Goal: Task Accomplishment & Management: Use online tool/utility

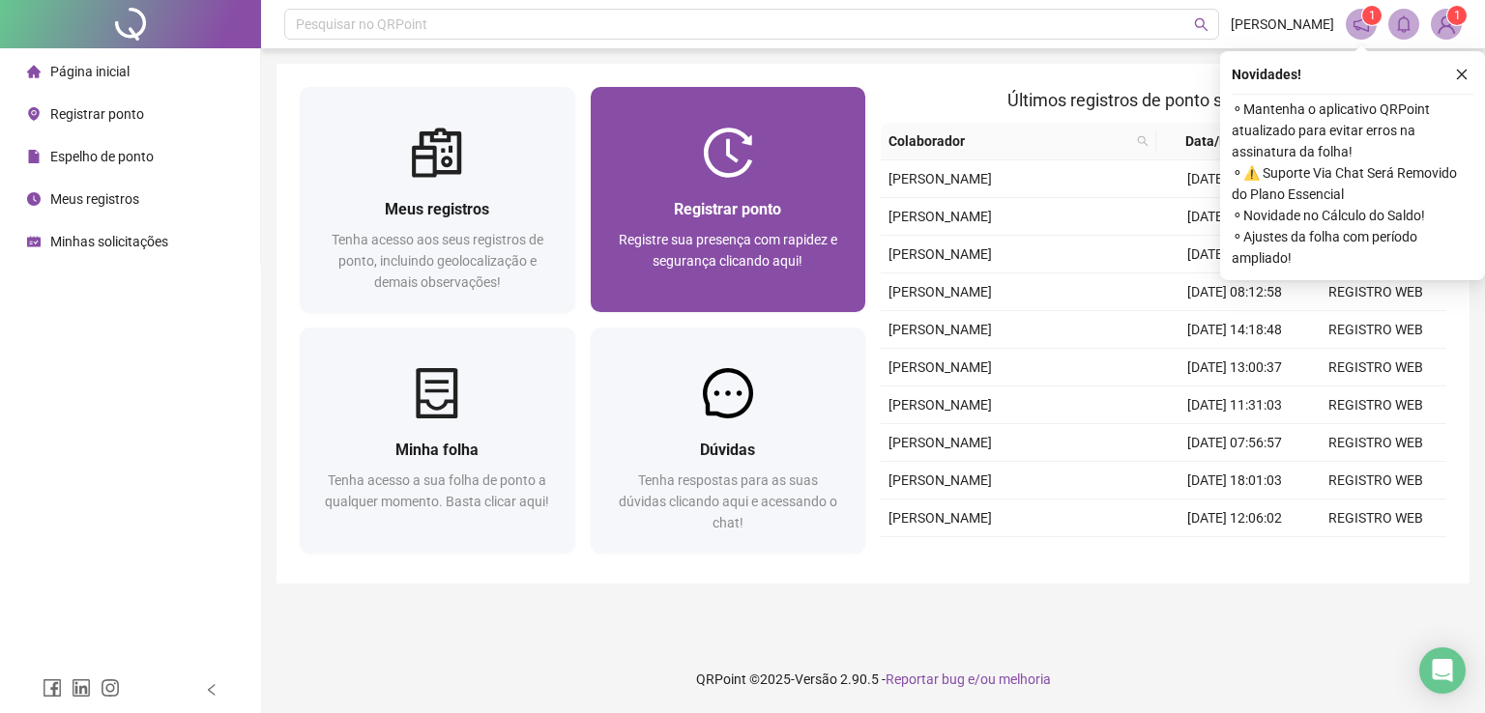
click at [760, 205] on span "Registrar ponto" at bounding box center [727, 209] width 107 height 18
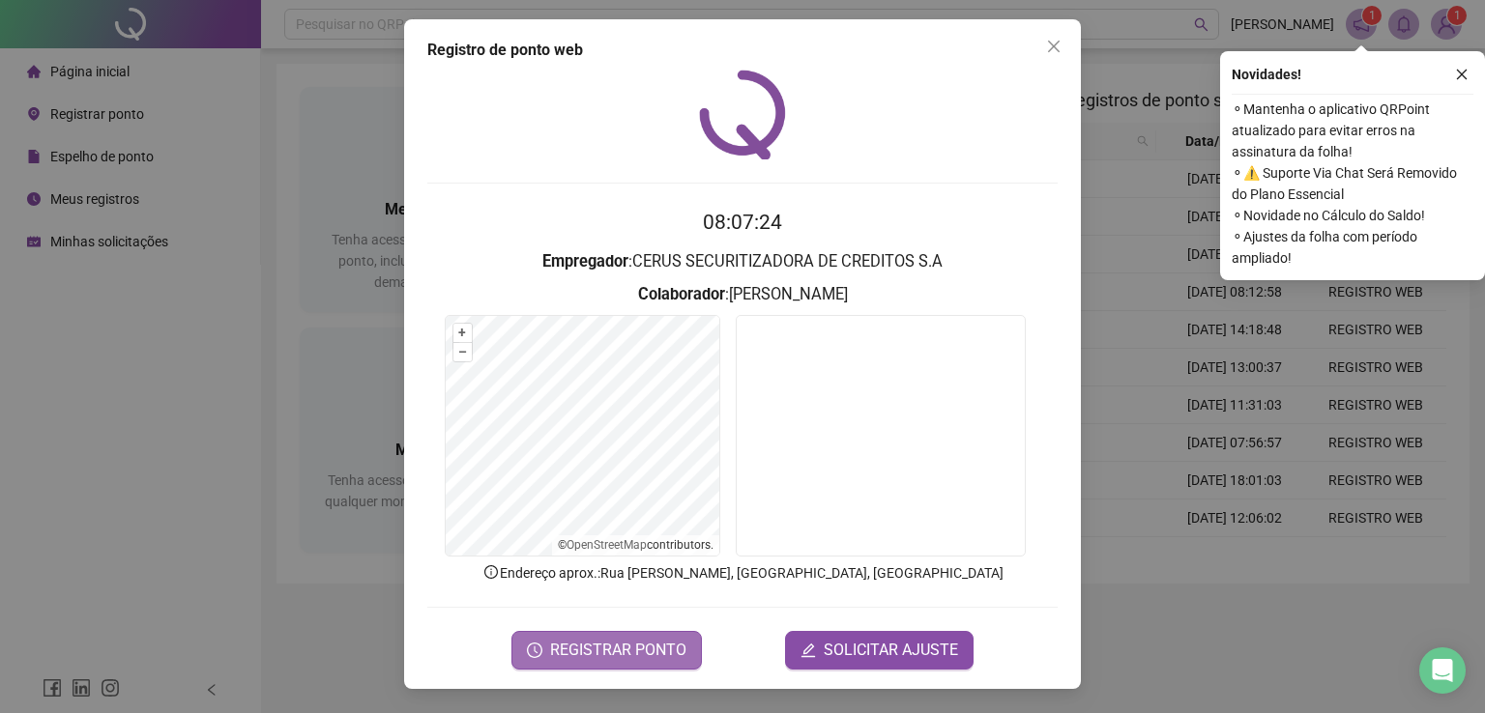
click at [643, 646] on span "REGISTRAR PONTO" at bounding box center [618, 650] width 136 height 23
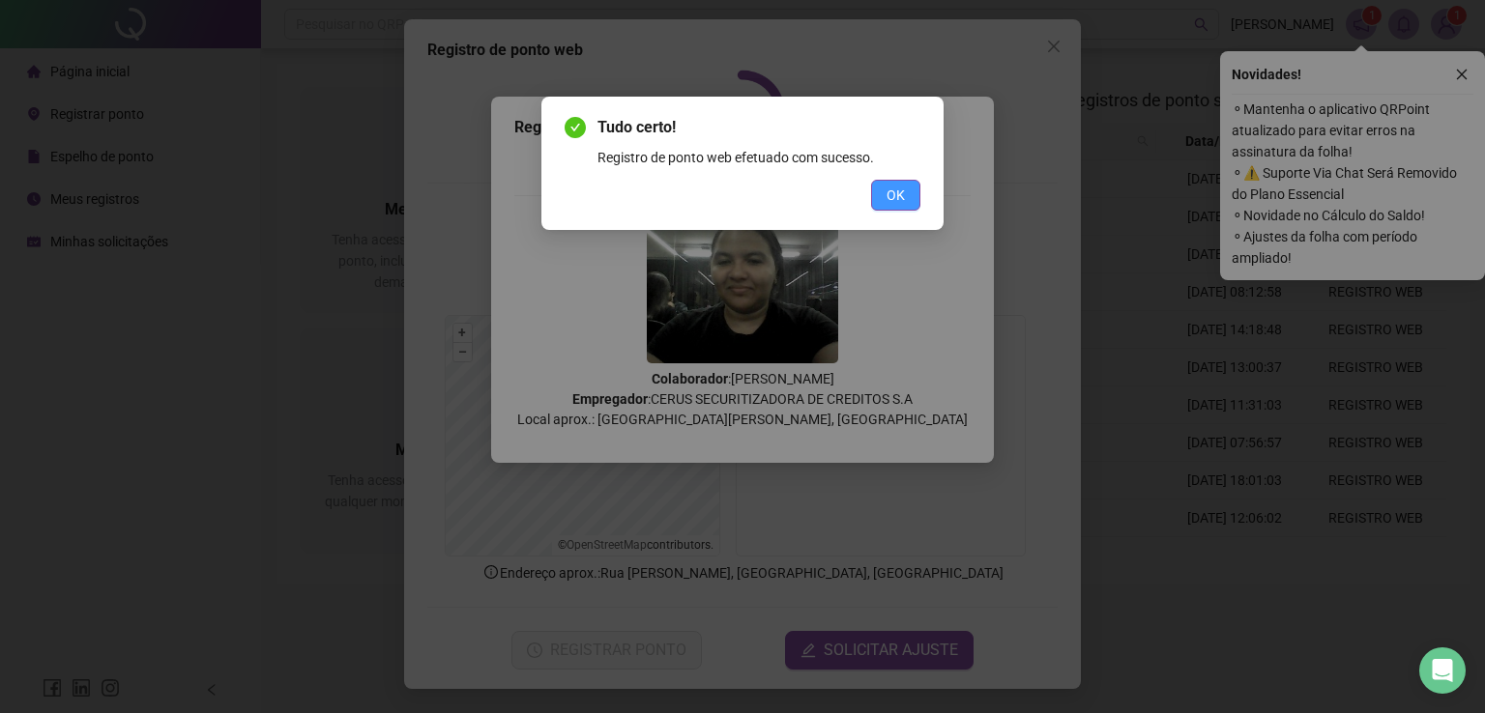
click at [886, 198] on button "OK" at bounding box center [895, 195] width 49 height 31
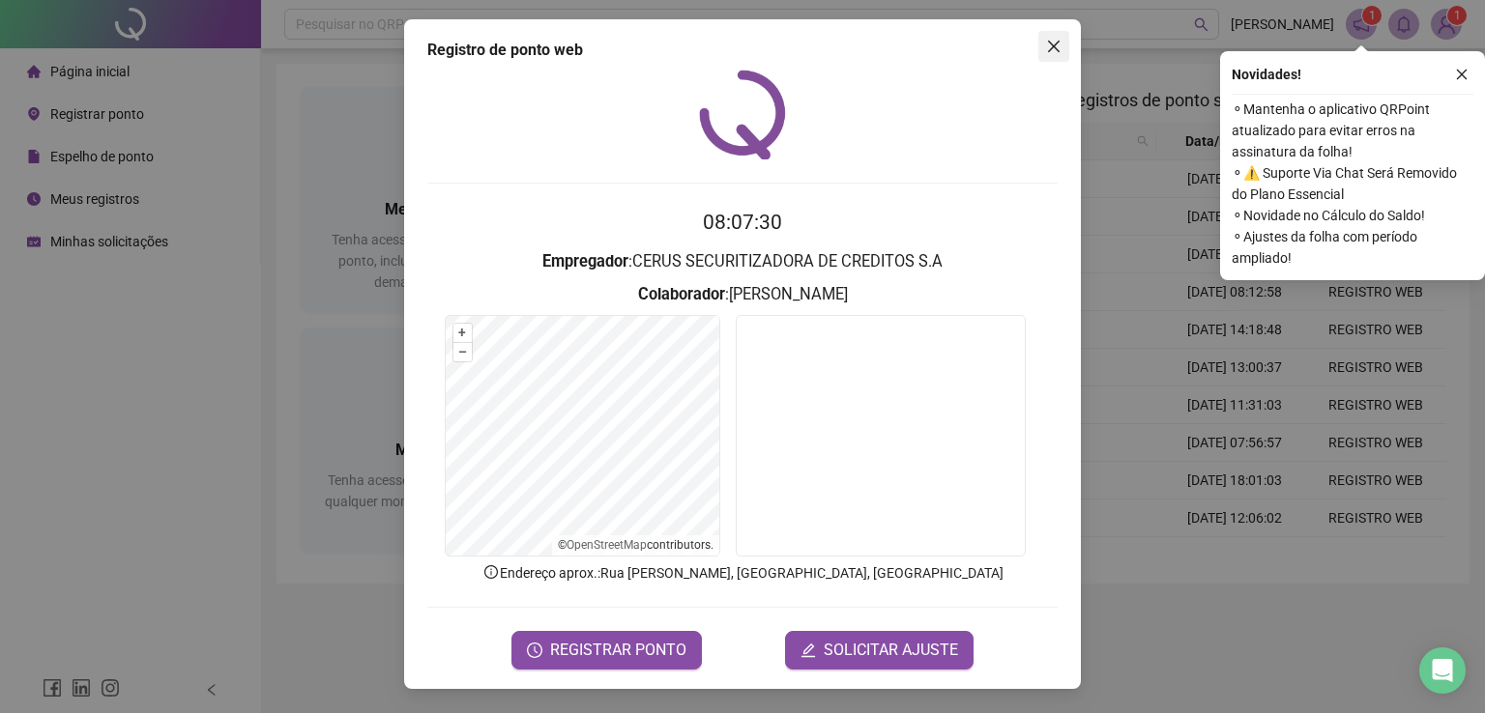
click at [1052, 47] on icon "close" at bounding box center [1053, 46] width 15 height 15
